Goal: Task Accomplishment & Management: Use online tool/utility

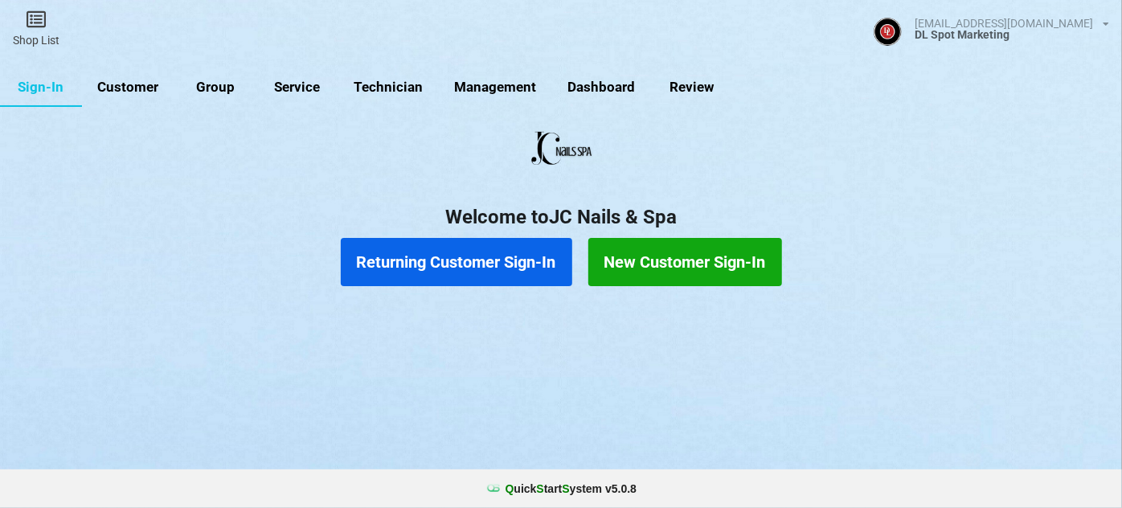
click at [137, 83] on link "Customer" at bounding box center [128, 87] width 92 height 39
select select "25"
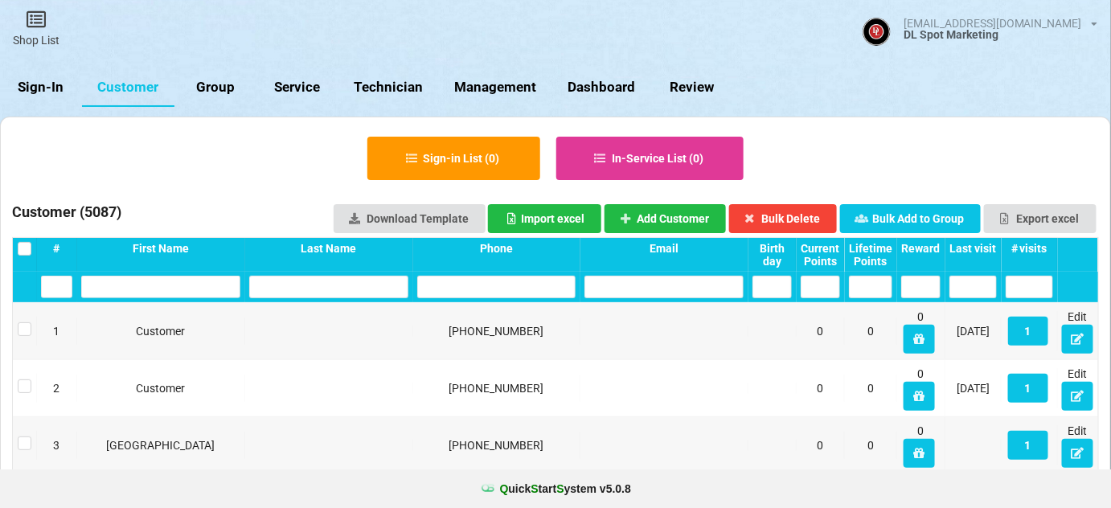
click at [32, 85] on link "Sign-In" at bounding box center [41, 87] width 82 height 39
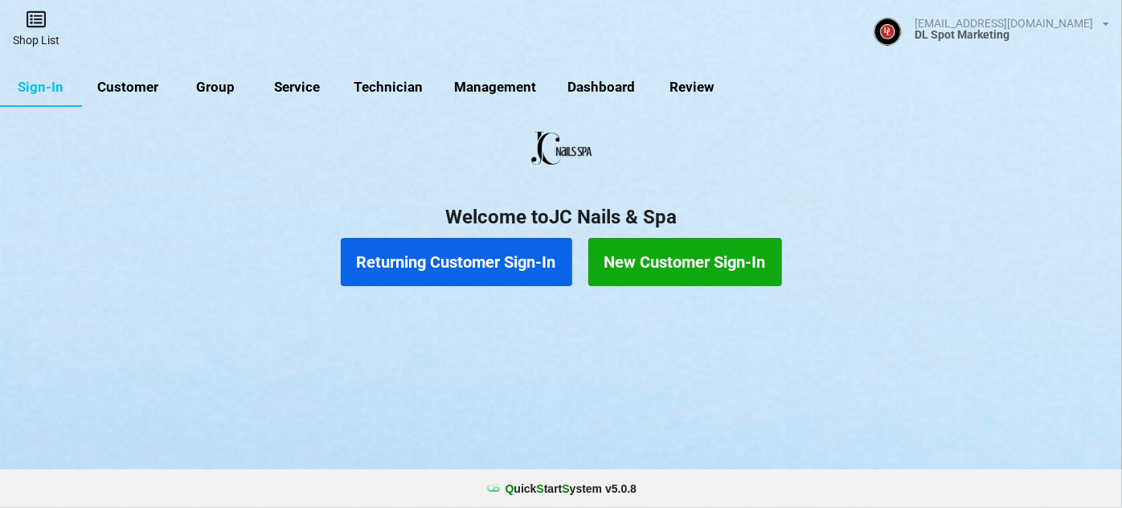
click at [39, 34] on link "Shop List" at bounding box center [36, 28] width 72 height 57
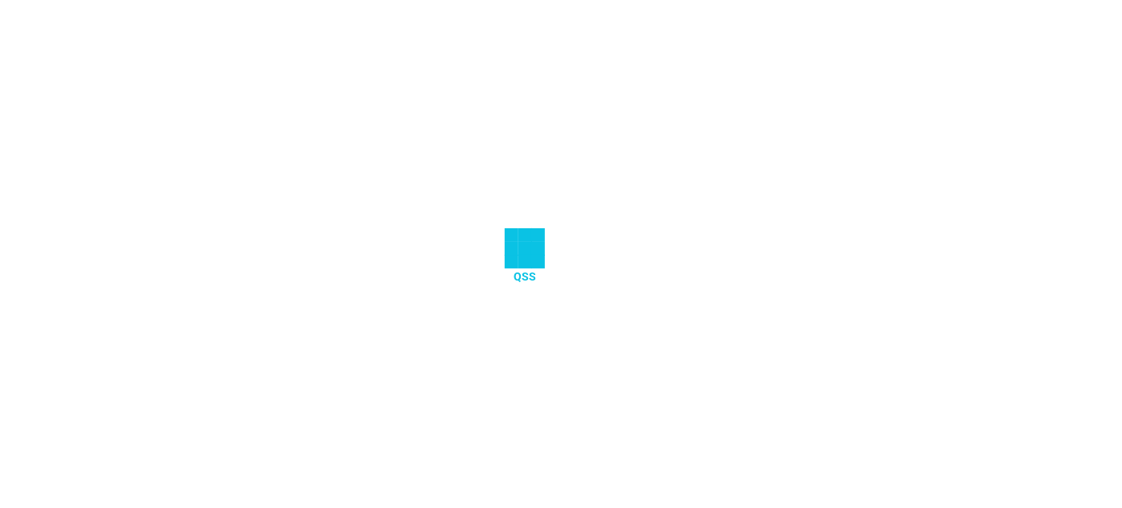
select select "25"
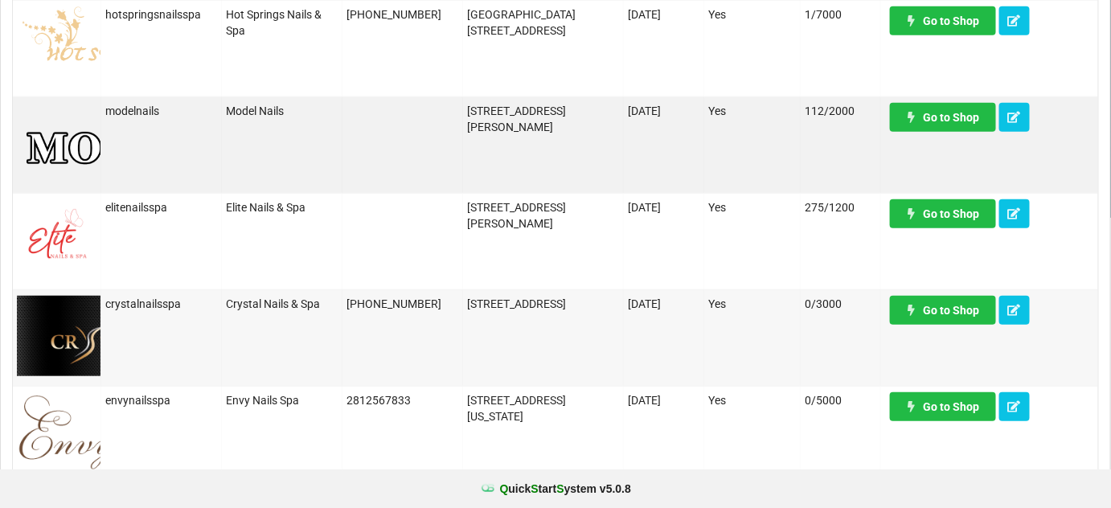
scroll to position [292, 0]
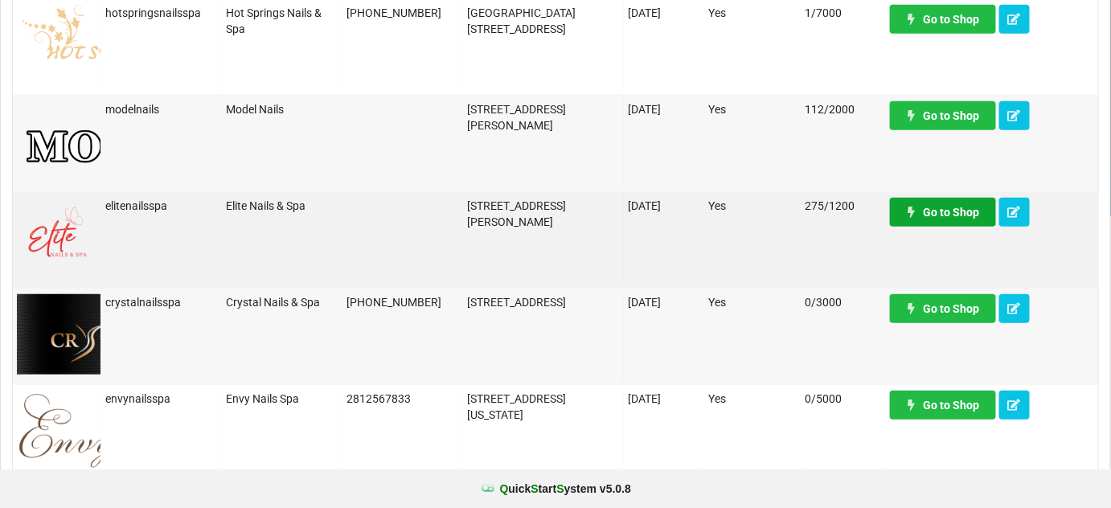
click at [941, 207] on link "Go to Shop" at bounding box center [943, 212] width 106 height 29
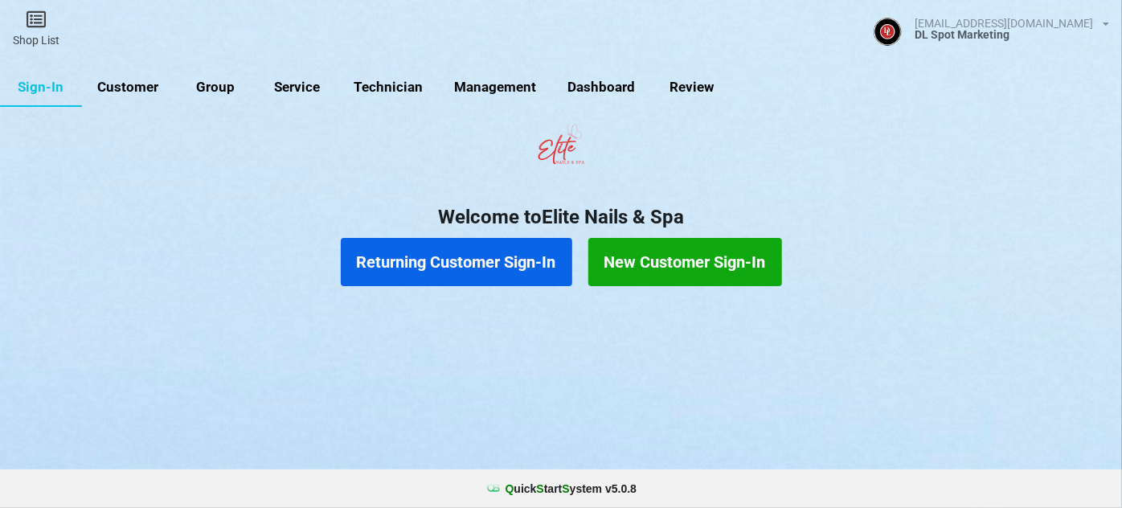
click at [121, 83] on link "Customer" at bounding box center [128, 87] width 92 height 39
select select "25"
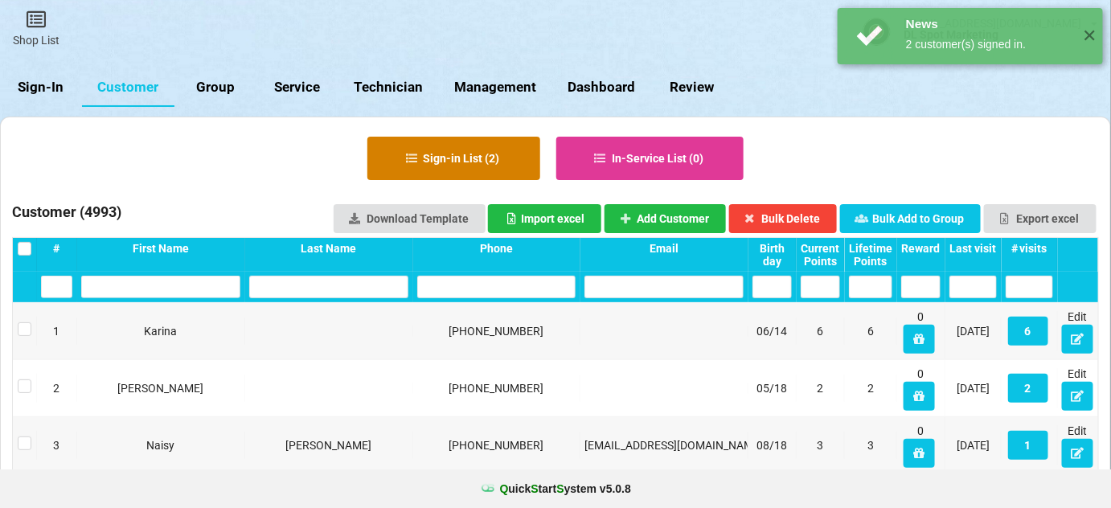
click at [474, 154] on button "Sign-in List ( 2 )" at bounding box center [453, 158] width 173 height 43
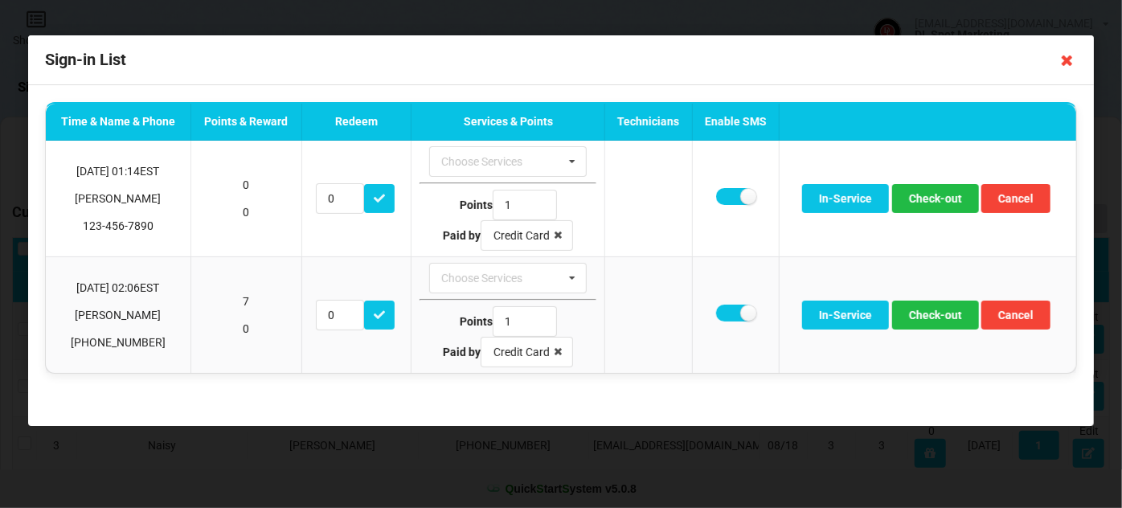
click at [1072, 62] on icon at bounding box center [1068, 60] width 26 height 26
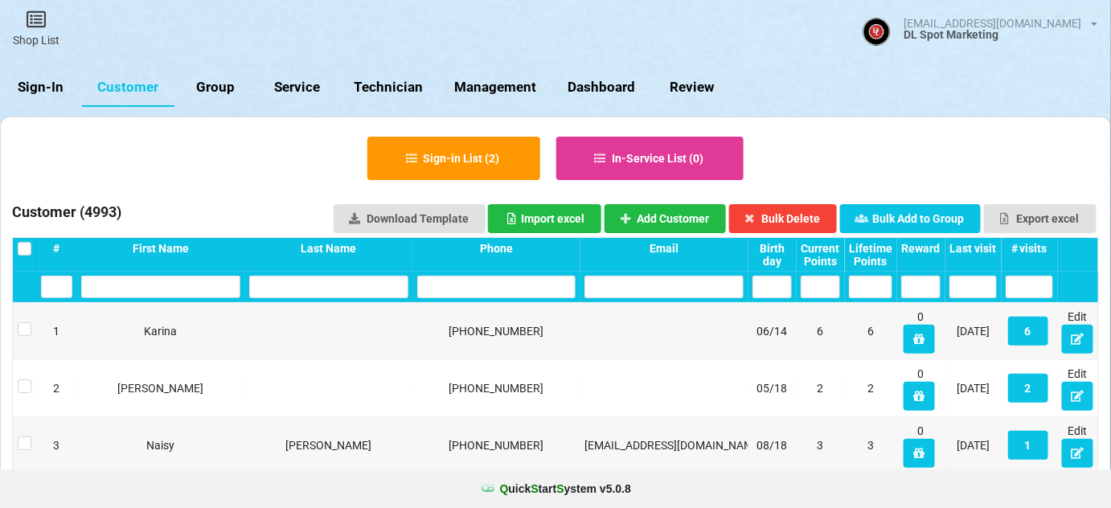
click at [37, 77] on link "Sign-In" at bounding box center [41, 87] width 82 height 39
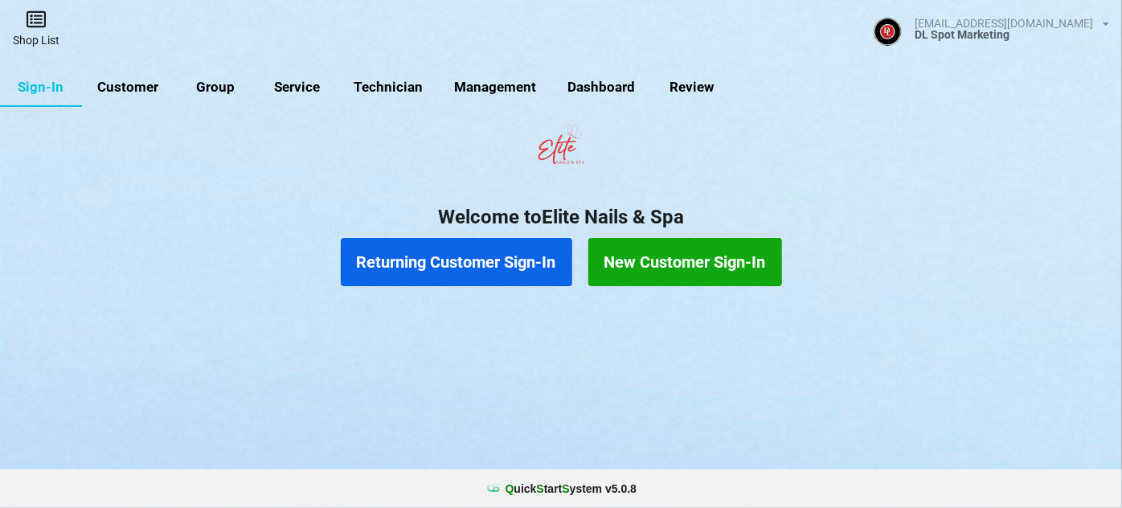
click at [42, 36] on link "Shop List" at bounding box center [36, 28] width 72 height 57
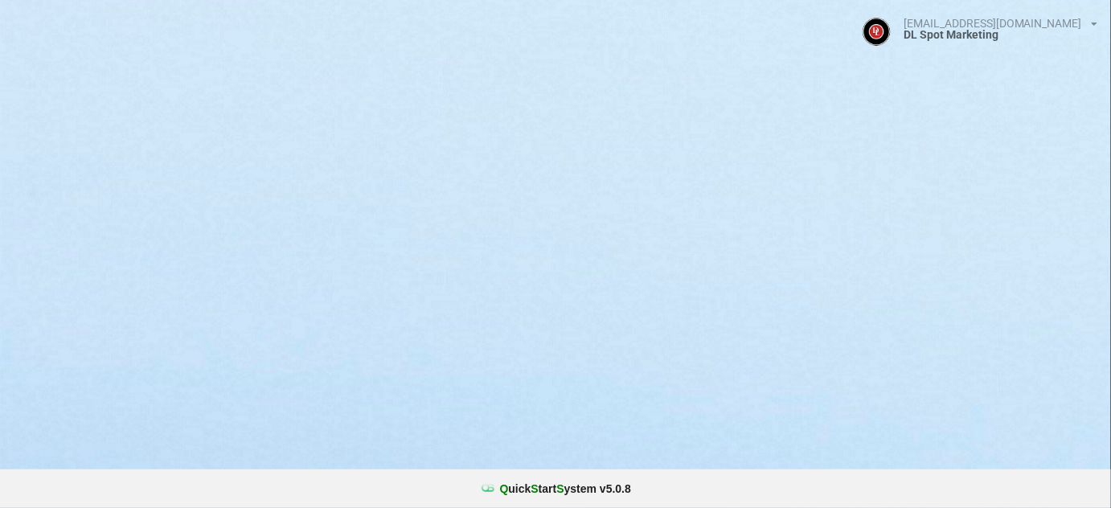
select select "25"
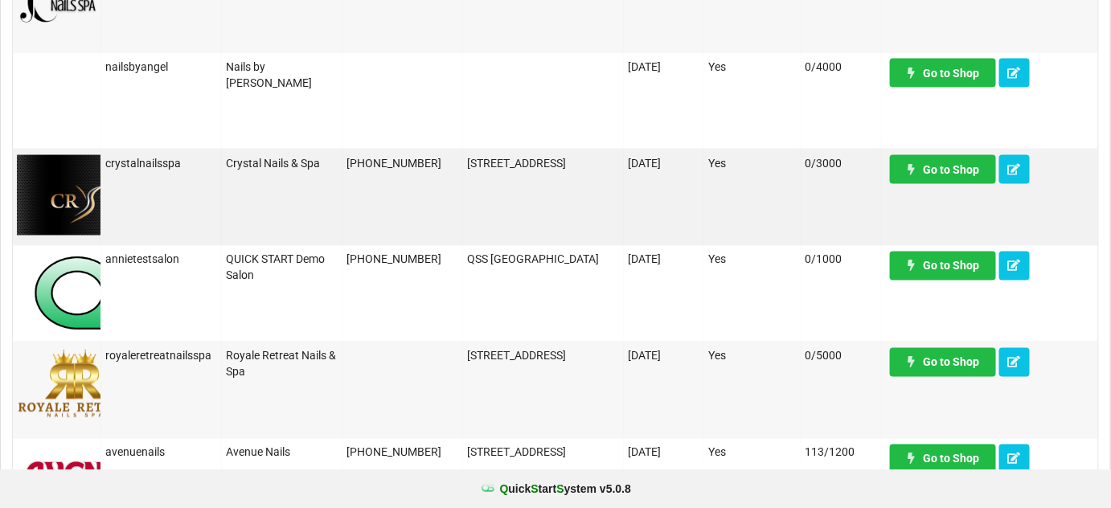
scroll to position [974, 0]
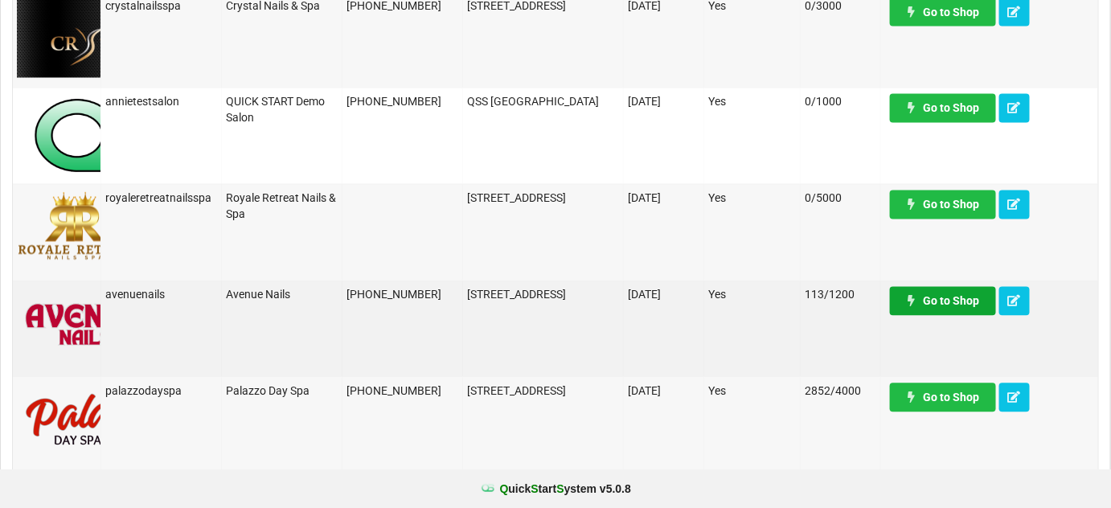
click at [941, 299] on link "Go to Shop" at bounding box center [943, 301] width 106 height 29
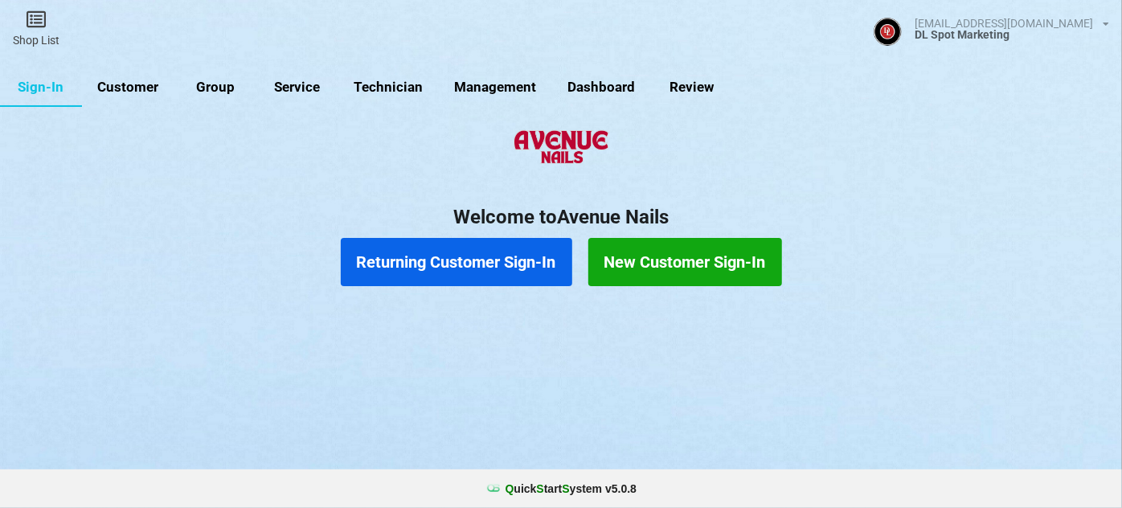
click at [147, 93] on link "Customer" at bounding box center [187, 110] width 80 height 34
select select "25"
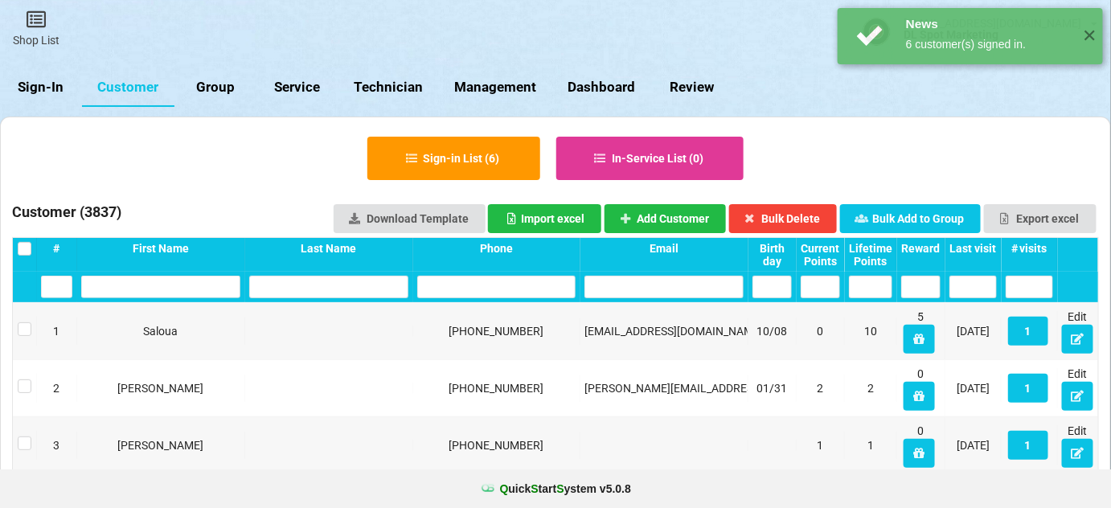
click at [985, 249] on div "Last visit" at bounding box center [972, 248] width 47 height 13
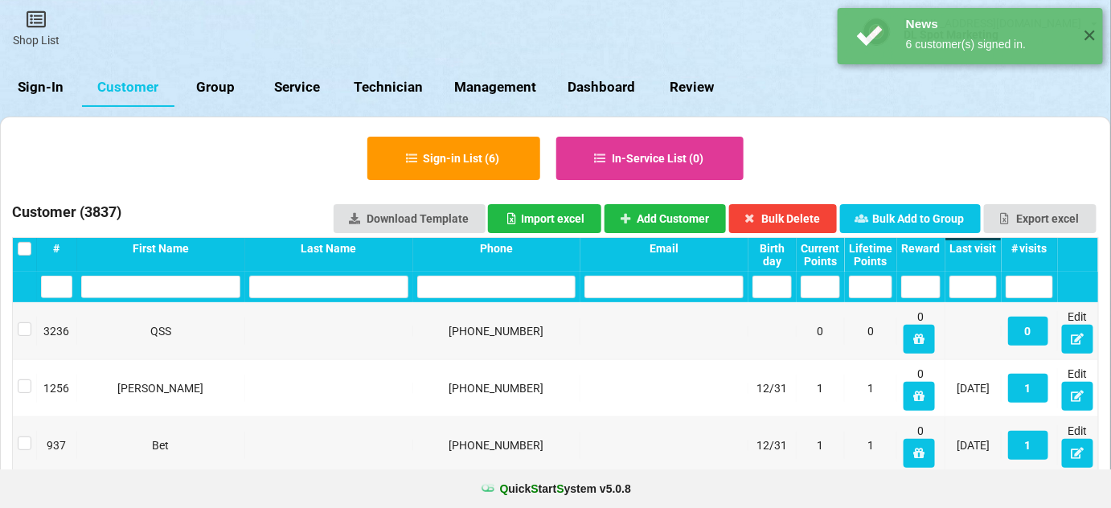
click at [568, 254] on div "Last visit" at bounding box center [568, 254] width 2 height 0
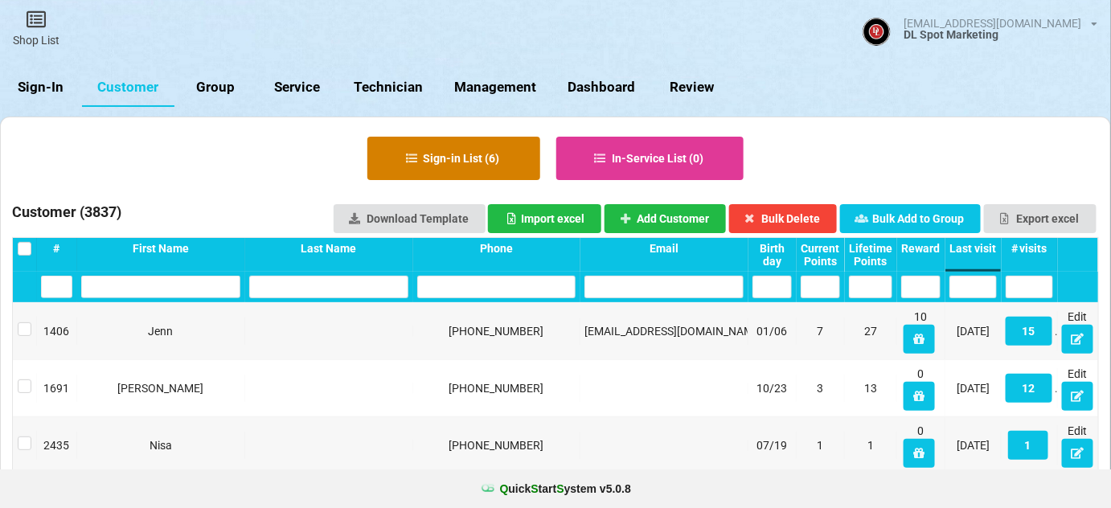
click at [487, 153] on button "Sign-in List ( 6 )" at bounding box center [453, 158] width 173 height 43
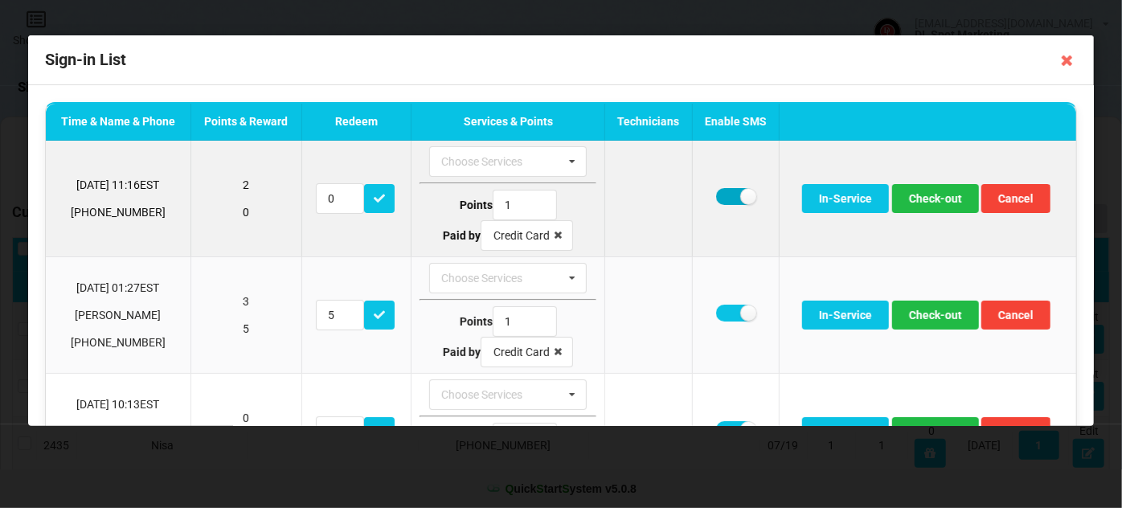
click at [725, 193] on label at bounding box center [735, 196] width 39 height 17
checkbox input "false"
click at [930, 198] on button "Check-out" at bounding box center [935, 198] width 87 height 29
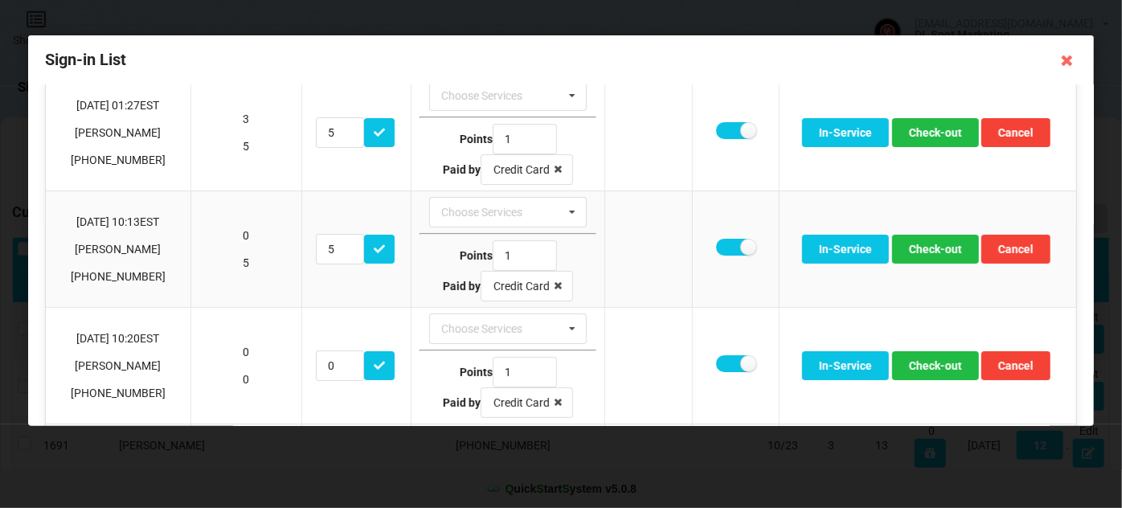
scroll to position [97, 0]
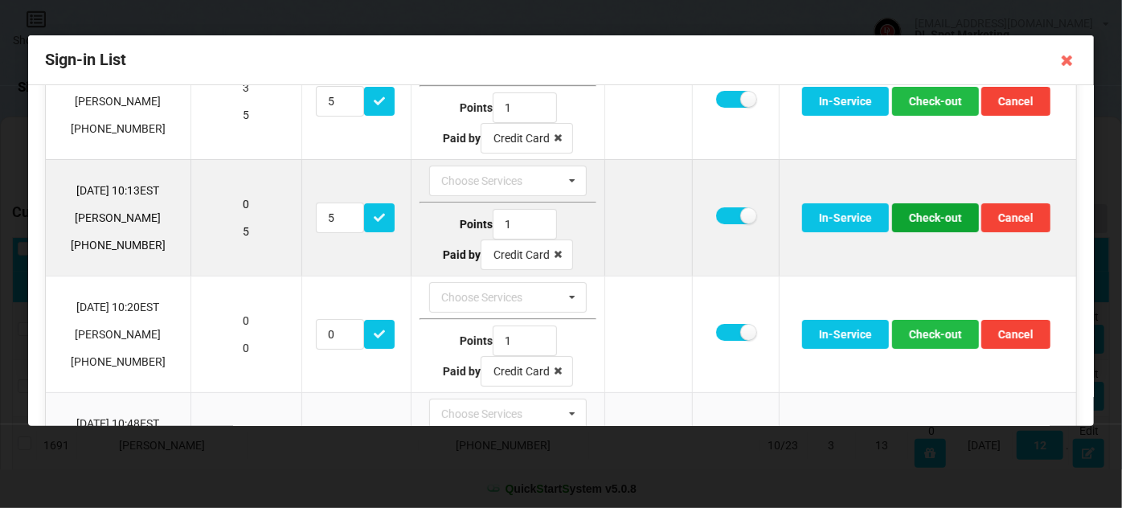
click at [929, 218] on button "Check-out" at bounding box center [935, 217] width 87 height 29
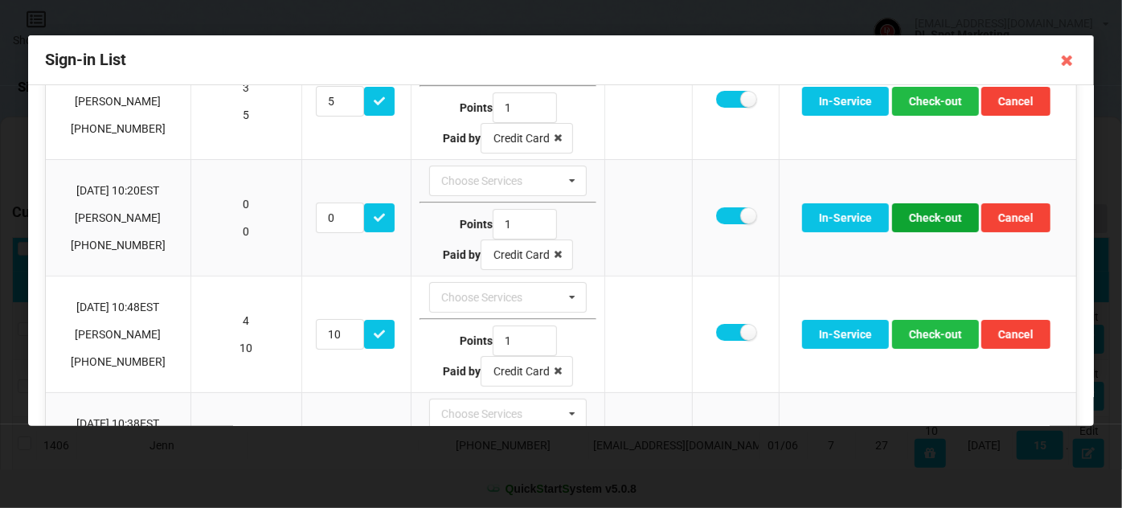
click at [929, 218] on button "Check-out" at bounding box center [935, 217] width 87 height 29
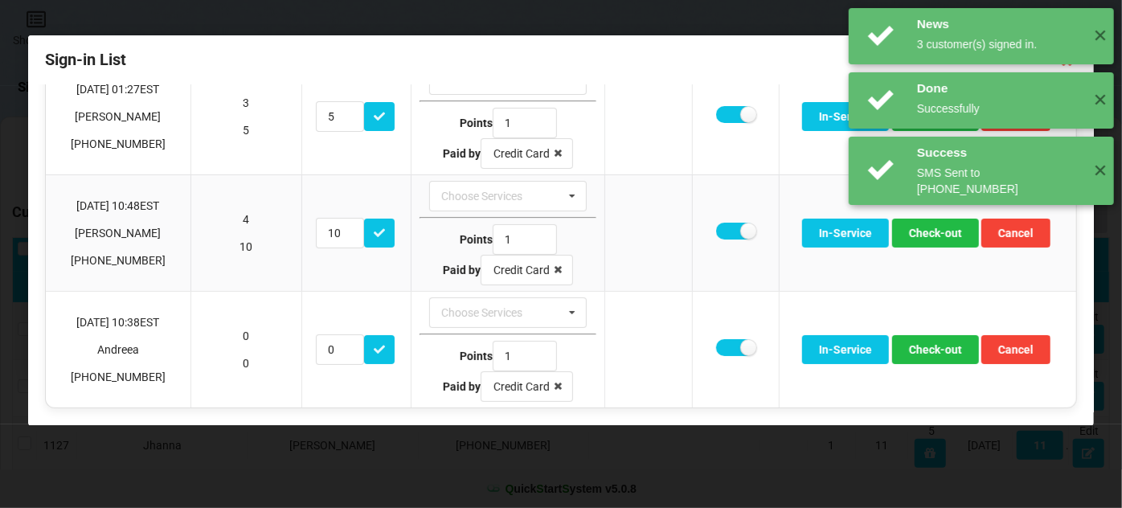
scroll to position [78, 0]
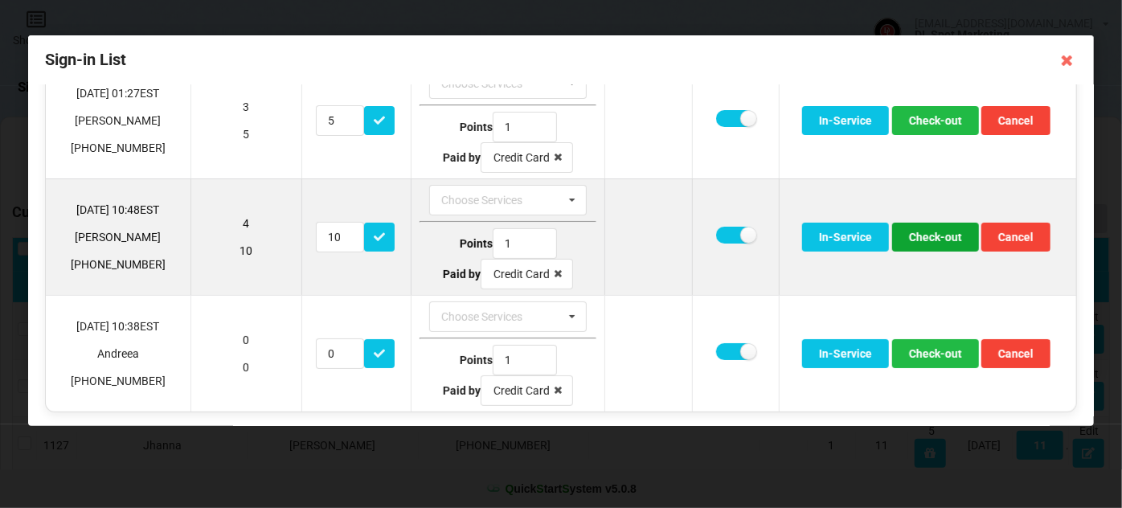
click at [926, 235] on button "Check-out" at bounding box center [935, 237] width 87 height 29
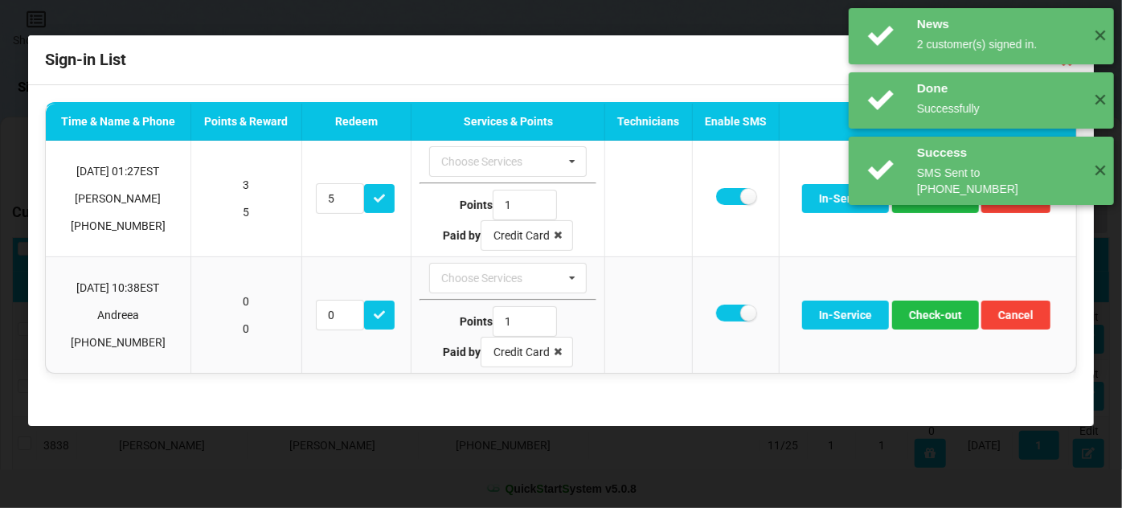
scroll to position [0, 0]
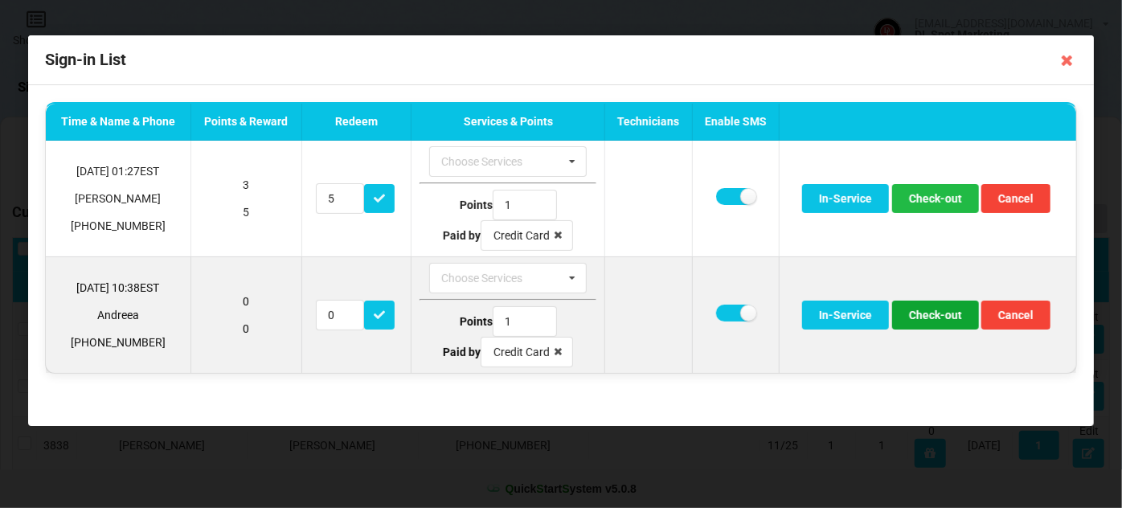
click at [944, 313] on button "Check-out" at bounding box center [935, 315] width 87 height 29
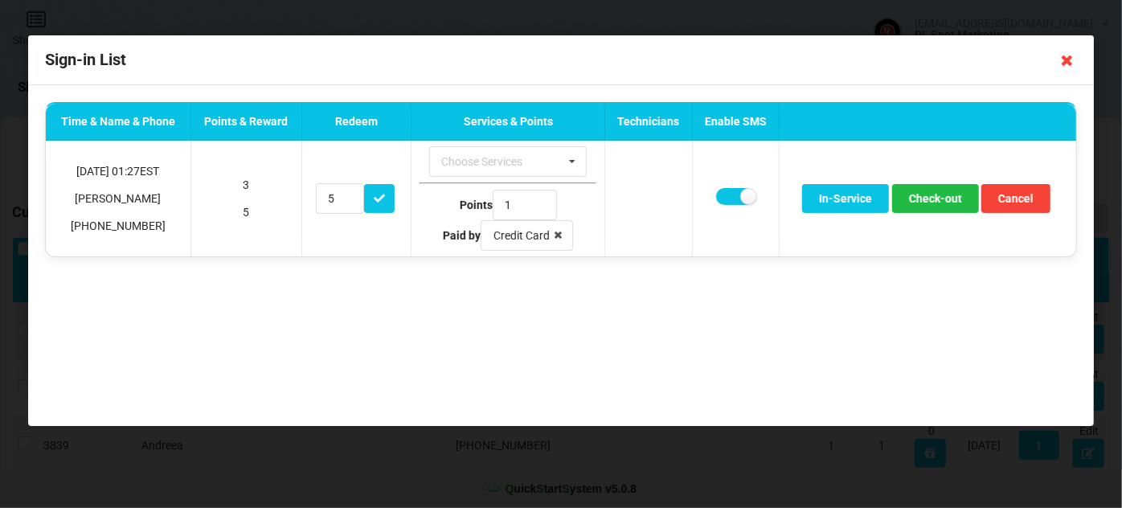
click at [1068, 59] on icon at bounding box center [1068, 60] width 26 height 26
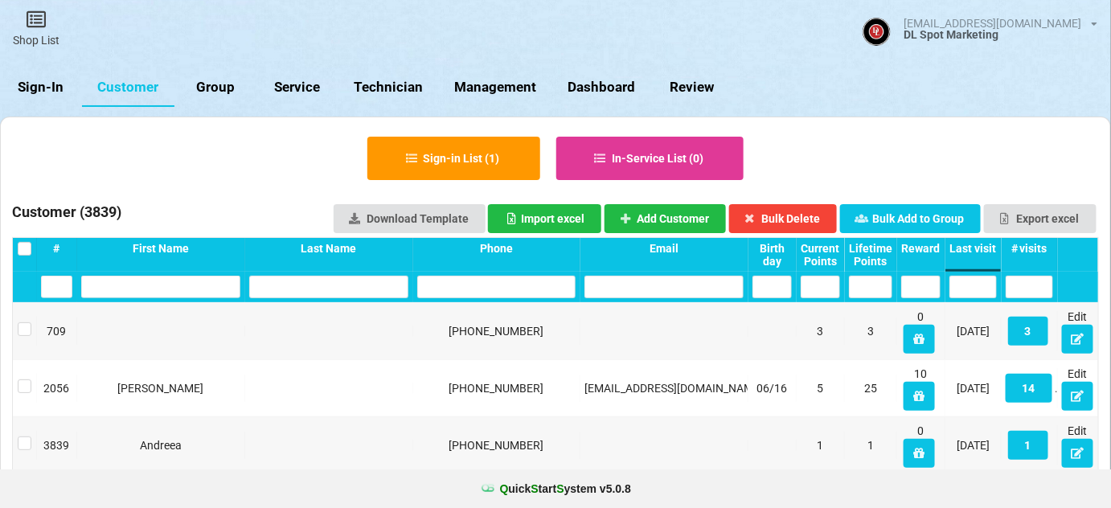
click at [42, 85] on link "Sign-In" at bounding box center [41, 87] width 82 height 39
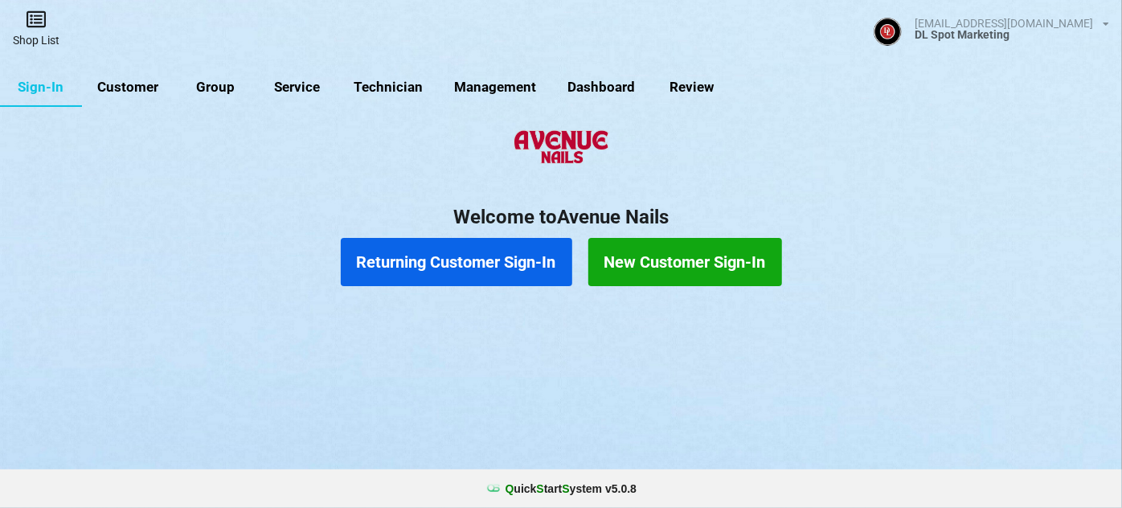
click at [511, 232] on link "Shop List" at bounding box center [514, 234] width 6 height 5
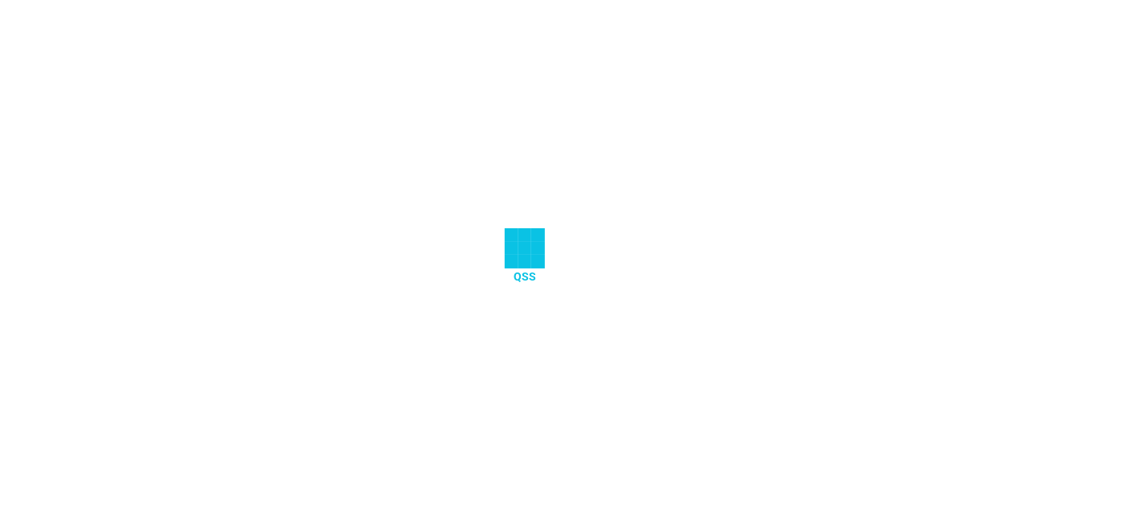
select select "25"
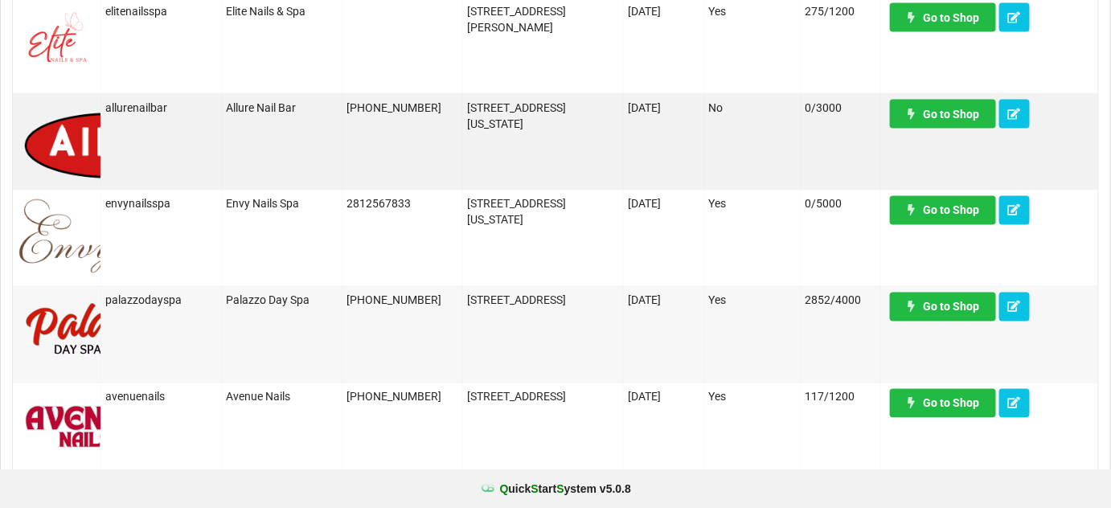
scroll to position [876, 0]
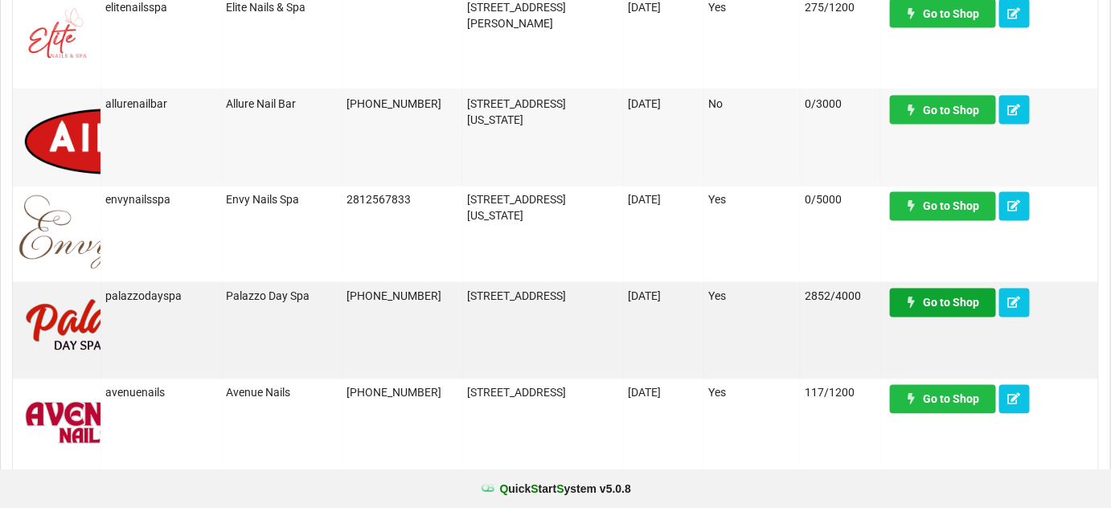
click at [953, 305] on link "Go to Shop" at bounding box center [943, 303] width 106 height 29
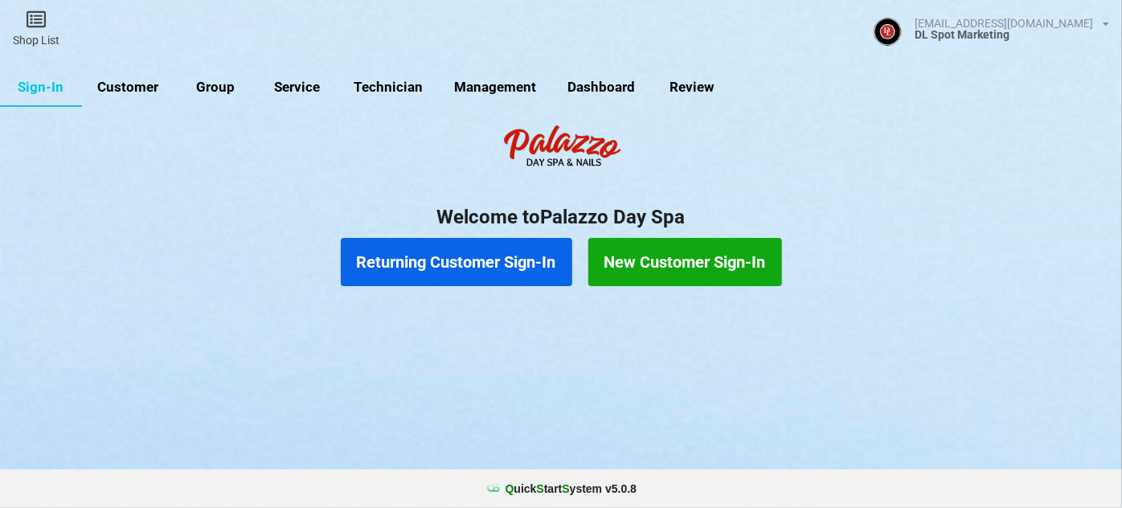
click at [136, 88] on link "Customer" at bounding box center [128, 87] width 92 height 39
select select "25"
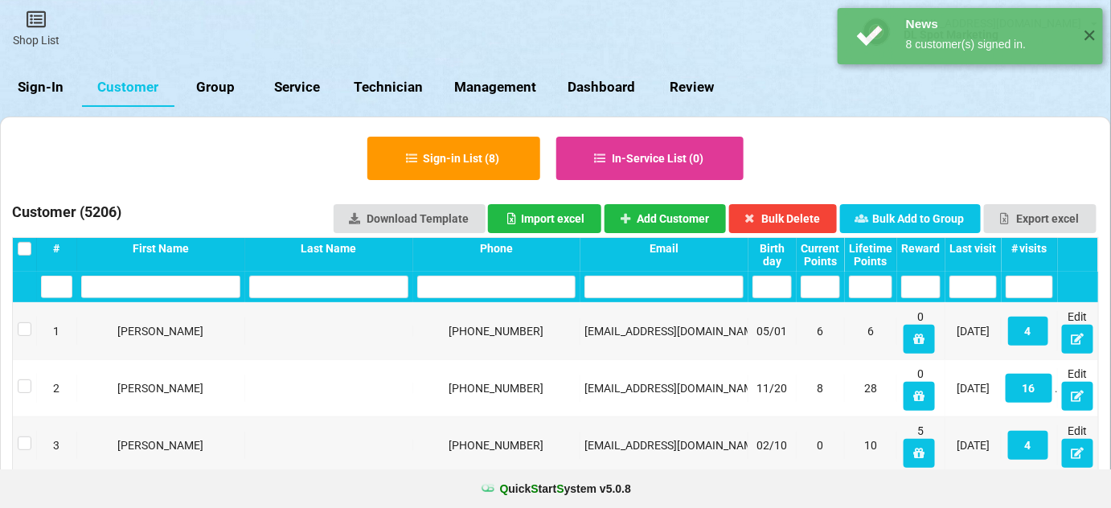
click at [980, 247] on div "Last visit" at bounding box center [972, 248] width 47 height 13
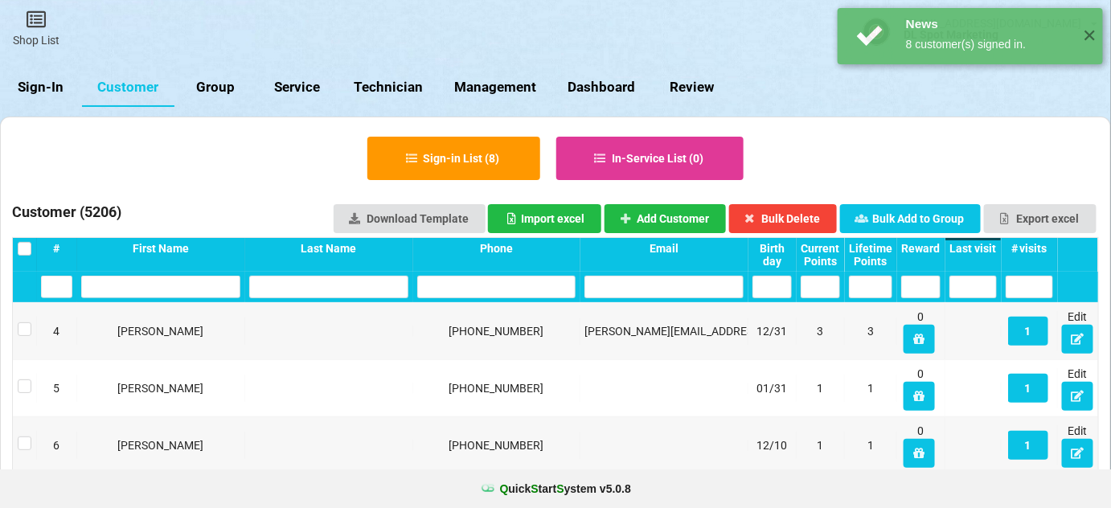
click at [980, 247] on div "Last visit" at bounding box center [972, 248] width 47 height 13
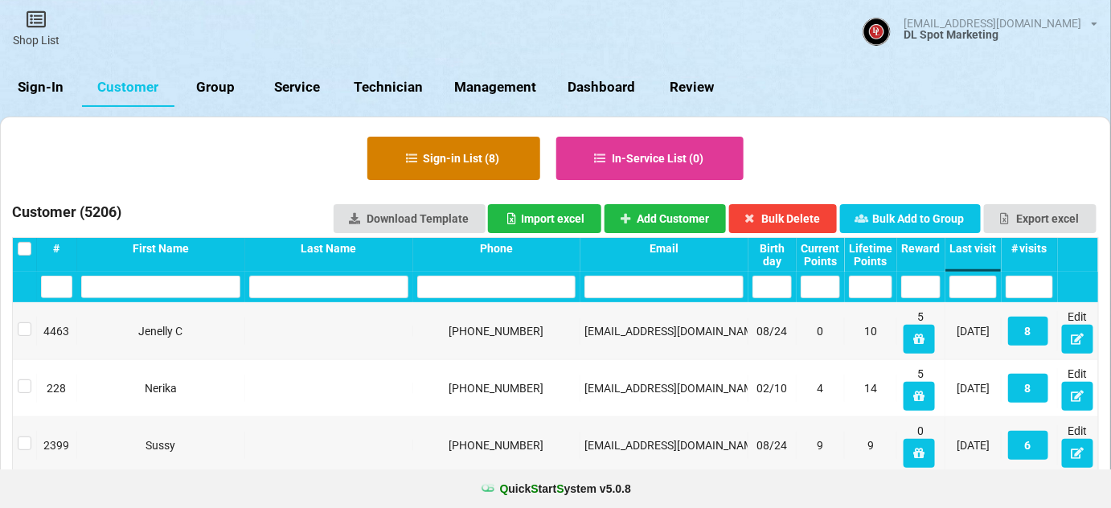
click at [462, 162] on button "Sign-in List ( 8 )" at bounding box center [453, 158] width 173 height 43
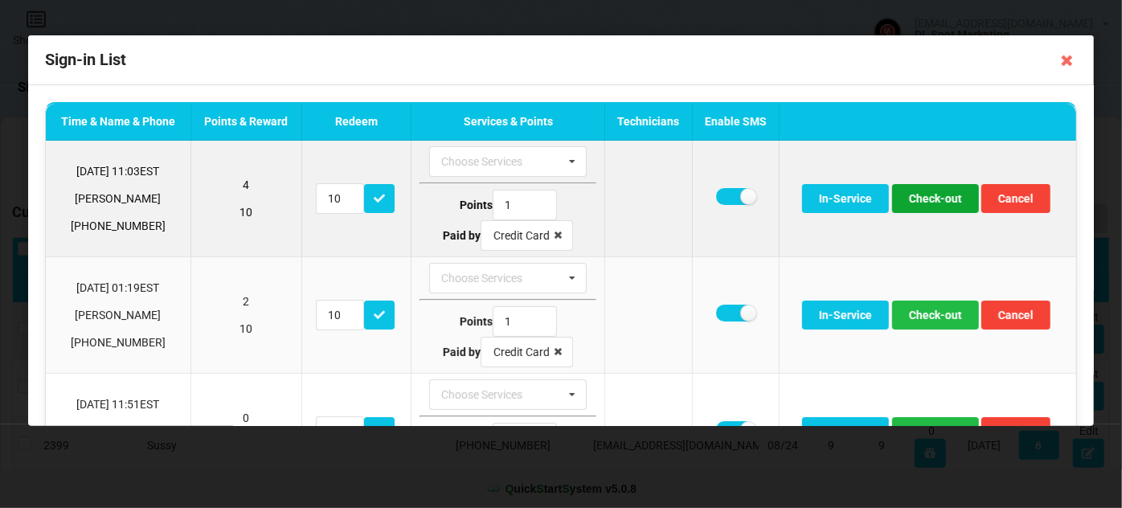
click at [937, 195] on button "Check-out" at bounding box center [935, 198] width 87 height 29
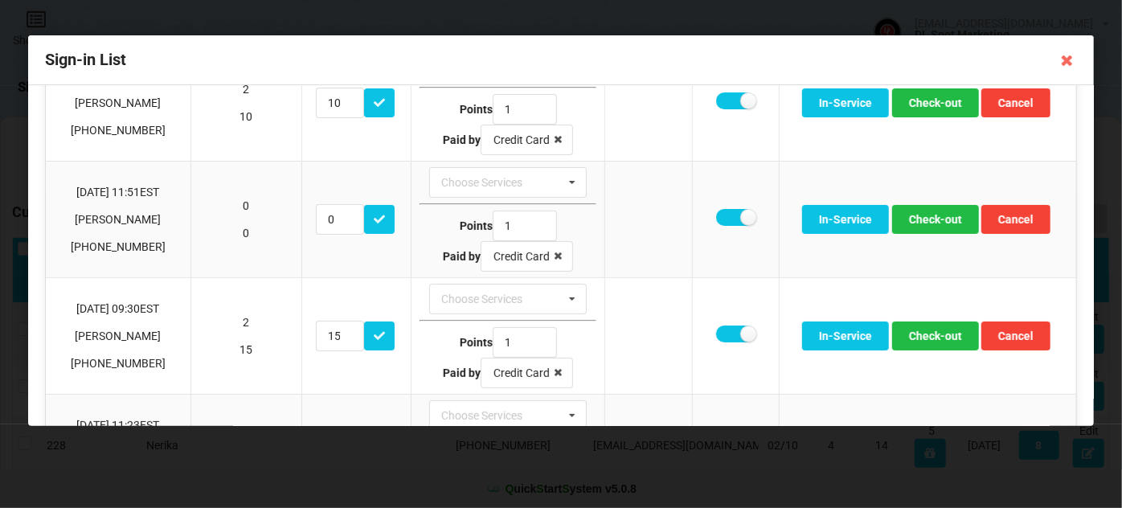
scroll to position [97, 0]
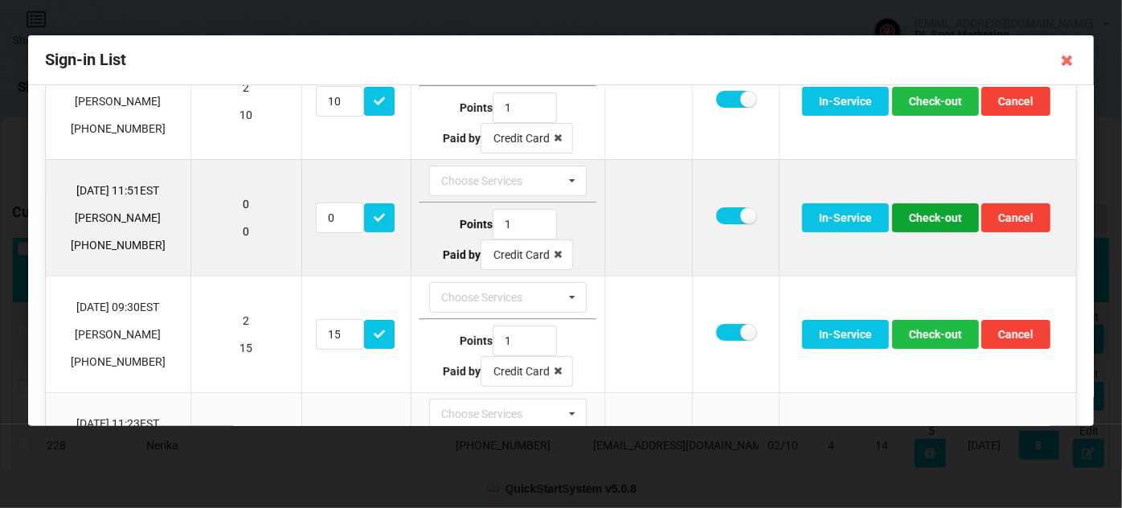
click at [926, 218] on button "Check-out" at bounding box center [935, 217] width 87 height 29
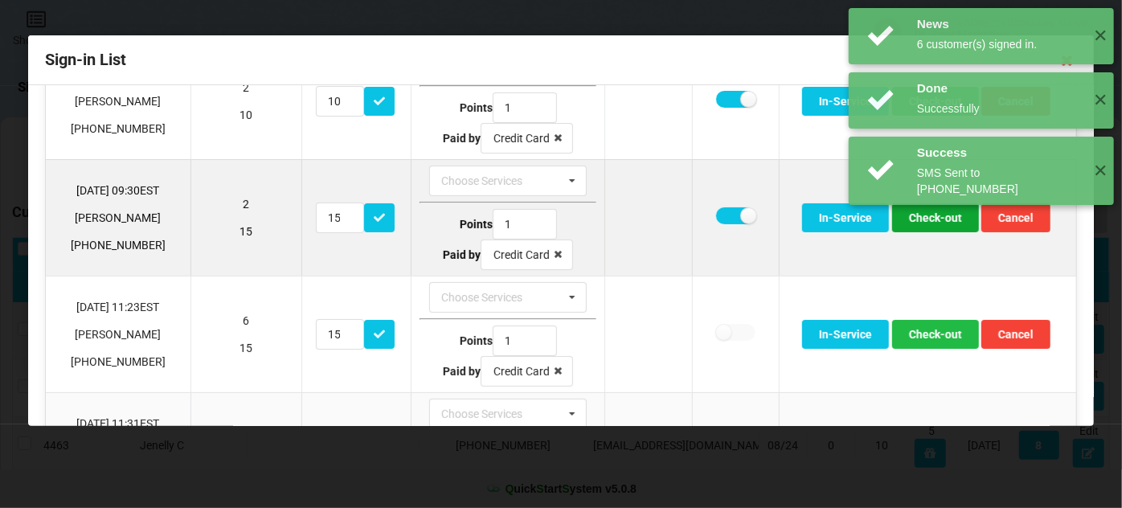
click at [934, 222] on button "Check-out" at bounding box center [935, 217] width 87 height 29
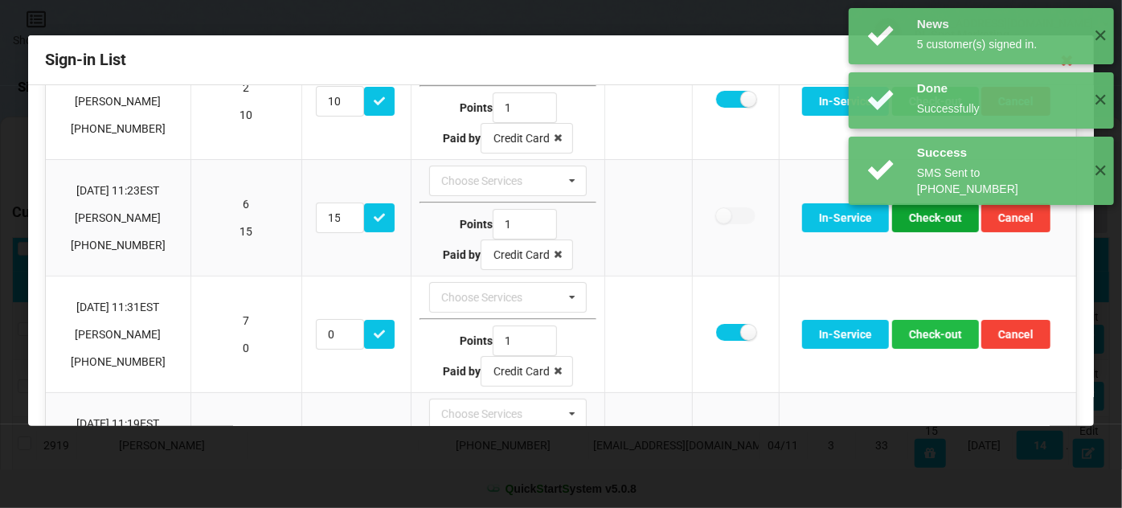
click at [934, 222] on button "Check-out" at bounding box center [935, 217] width 87 height 29
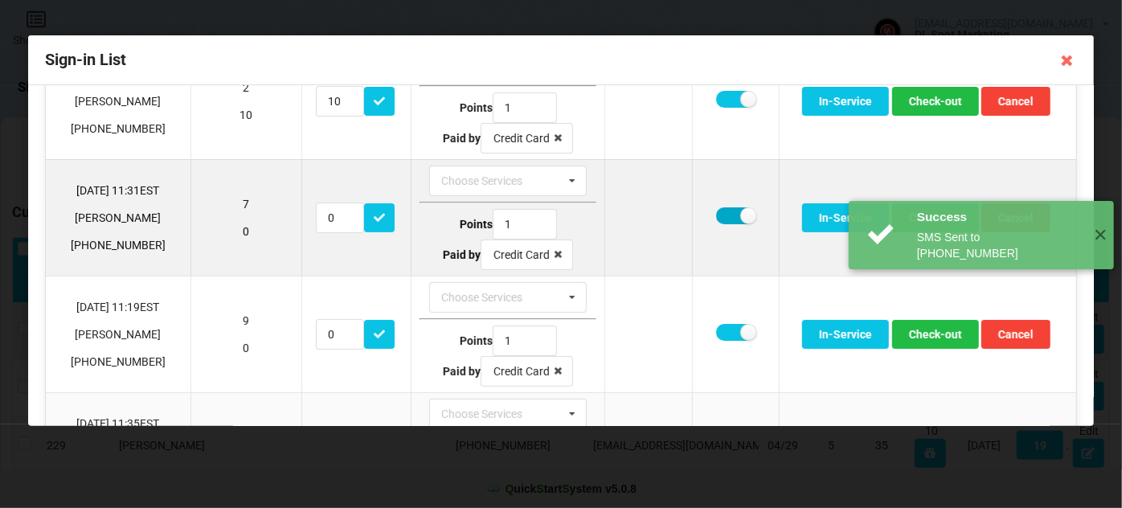
click at [724, 211] on label at bounding box center [735, 215] width 39 height 17
checkbox input "false"
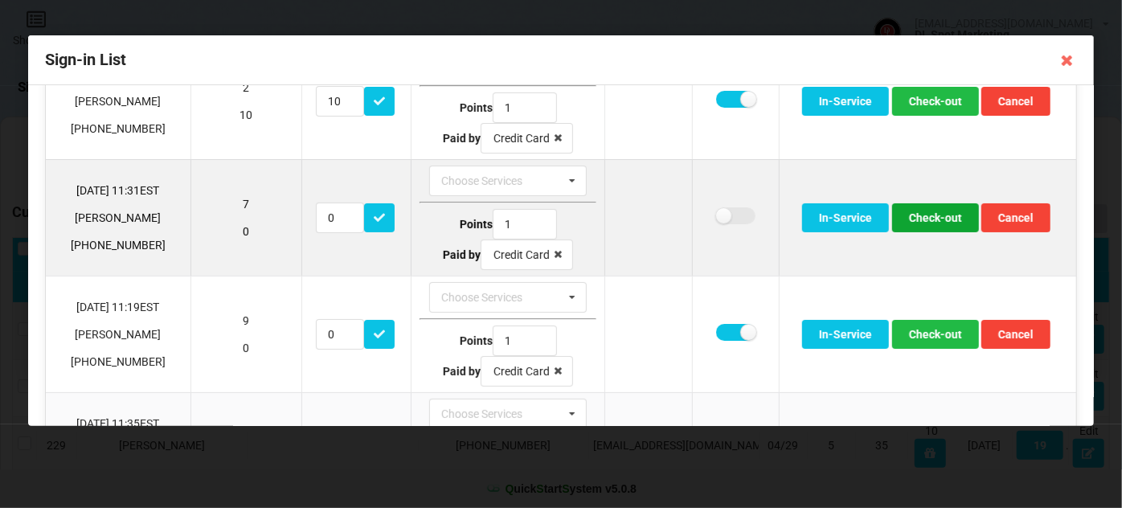
click at [960, 222] on button "Check-out" at bounding box center [935, 217] width 87 height 29
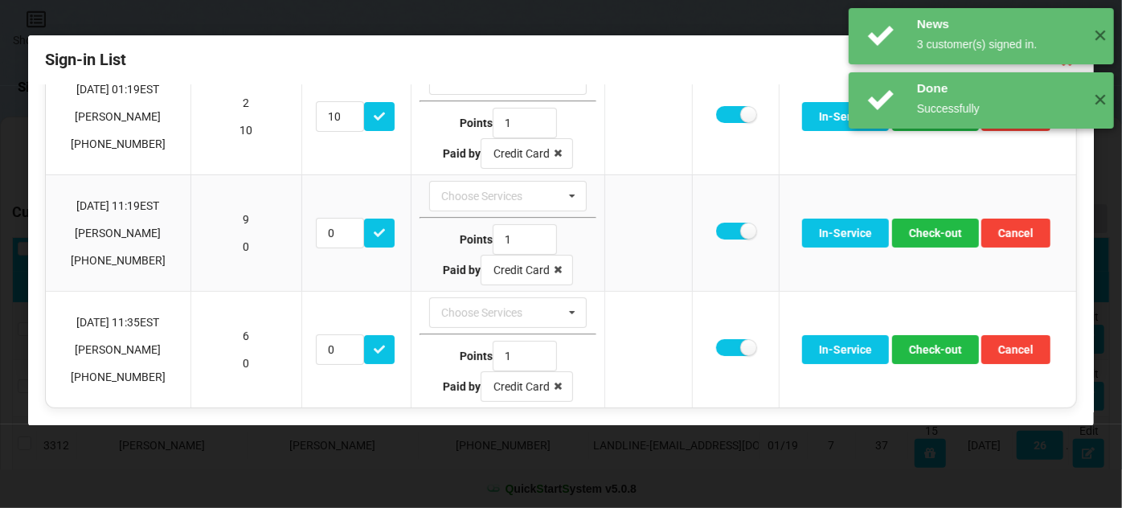
scroll to position [78, 0]
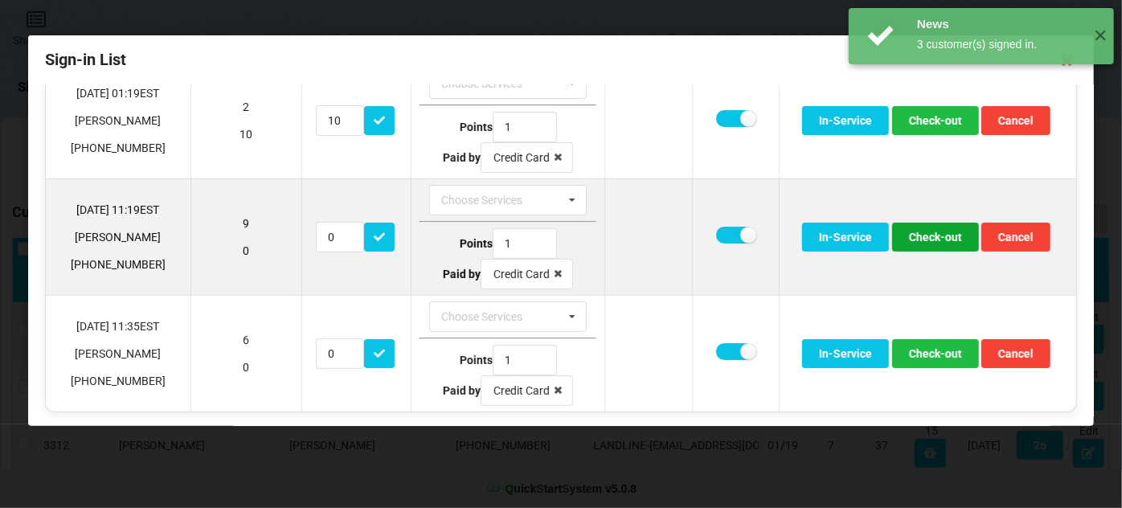
click at [938, 233] on button "Check-out" at bounding box center [935, 237] width 87 height 29
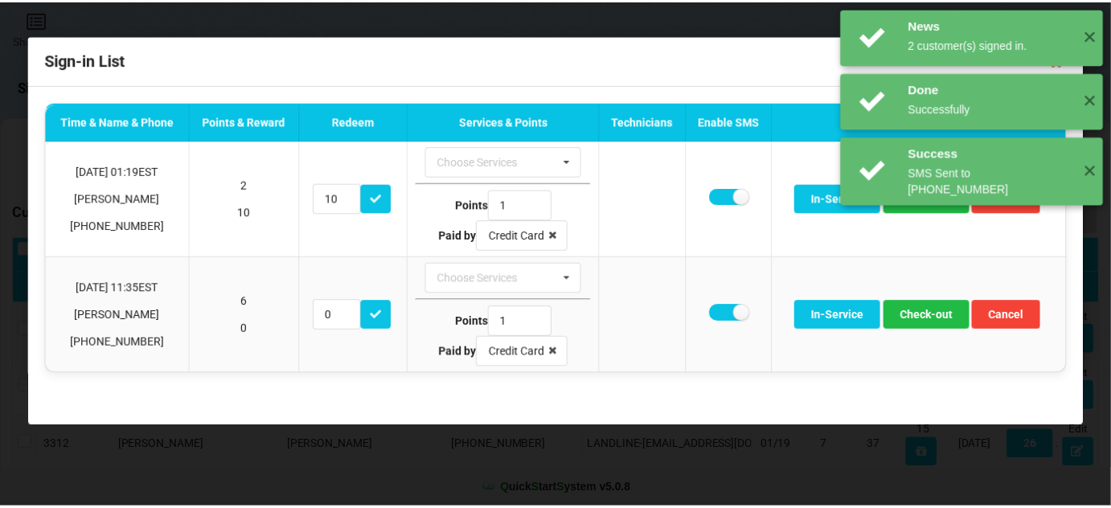
scroll to position [0, 0]
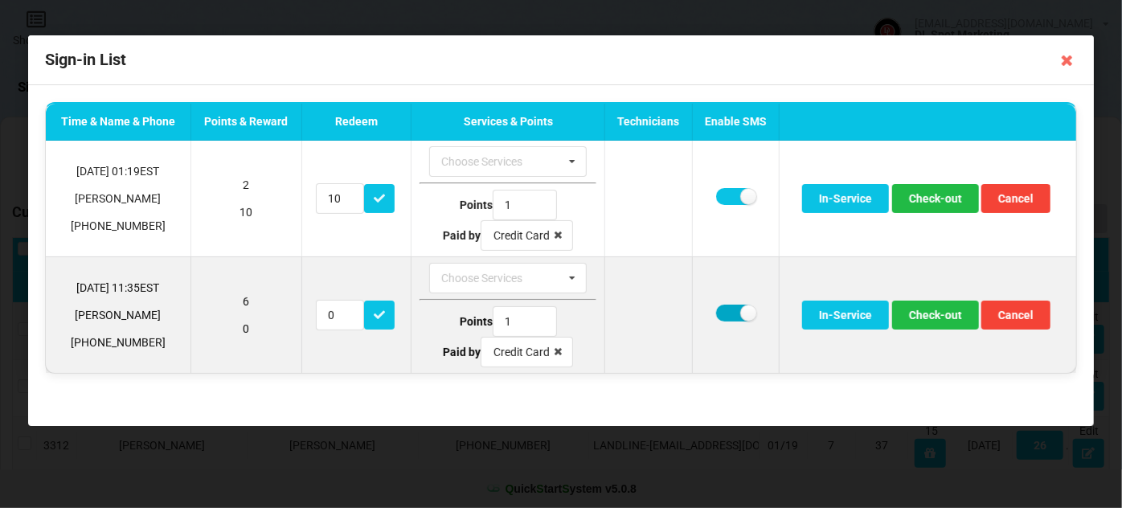
drag, startPoint x: 730, startPoint y: 307, endPoint x: 775, endPoint y: 317, distance: 46.0
click at [732, 307] on label at bounding box center [735, 313] width 39 height 17
checkbox input "false"
click at [927, 310] on button "Check-out" at bounding box center [935, 315] width 87 height 29
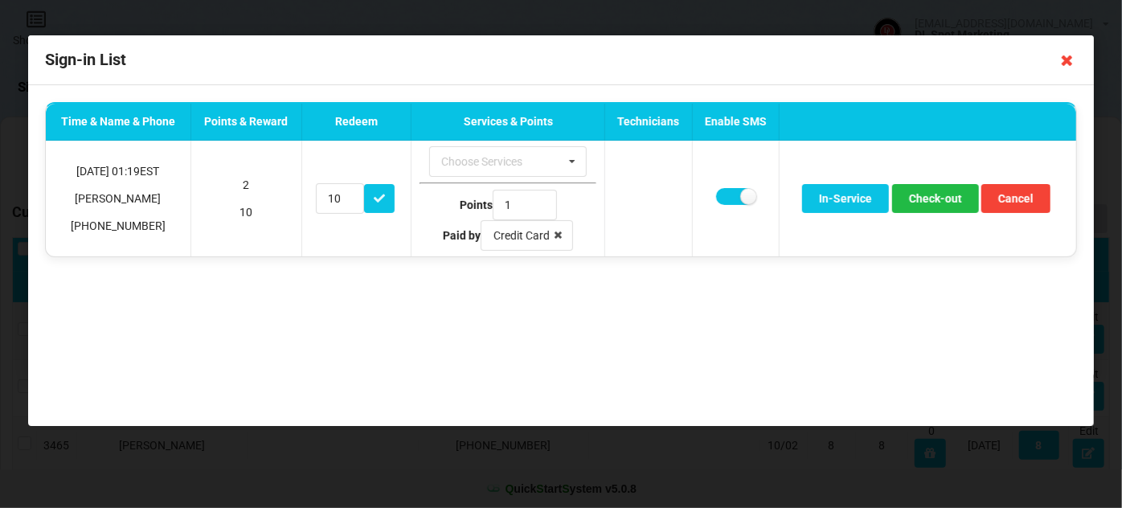
click at [1066, 60] on icon at bounding box center [1068, 60] width 26 height 26
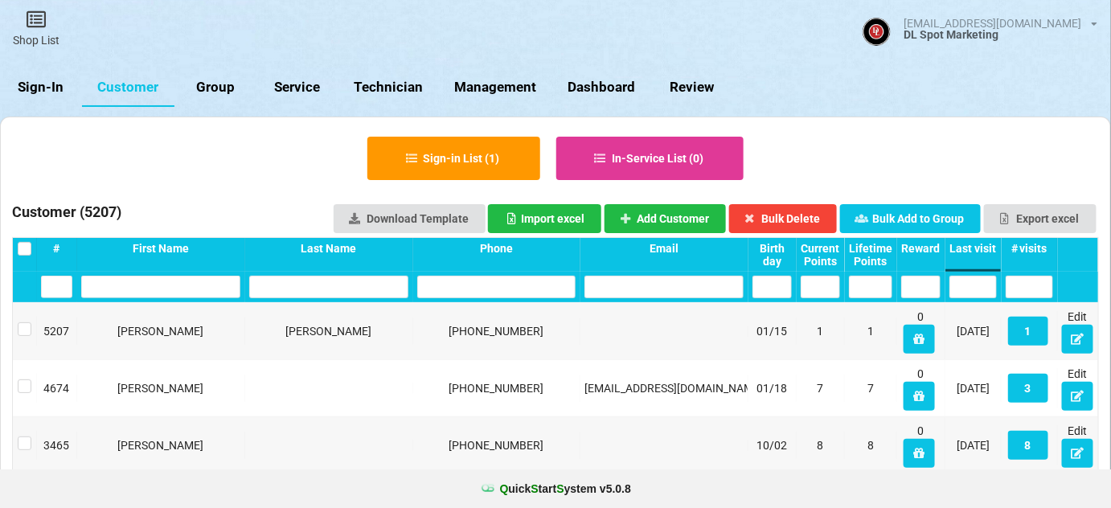
click at [110, 158] on div "Sign-in List ( 1 ) In-Service List ( 0 )" at bounding box center [555, 158] width 1087 height 59
